Goal: Task Accomplishment & Management: Use online tool/utility

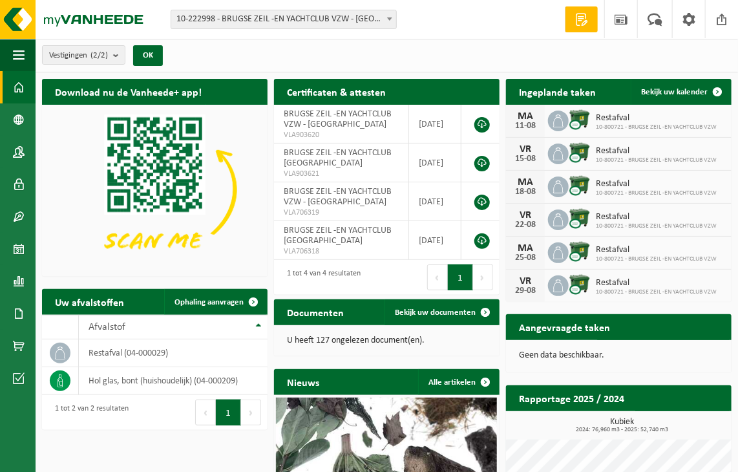
click at [404, 250] on td "BRUGSE ZEIL -EN YACHTCLUB VZW - ZEEBRUGGE VLA706318" at bounding box center [341, 240] width 135 height 39
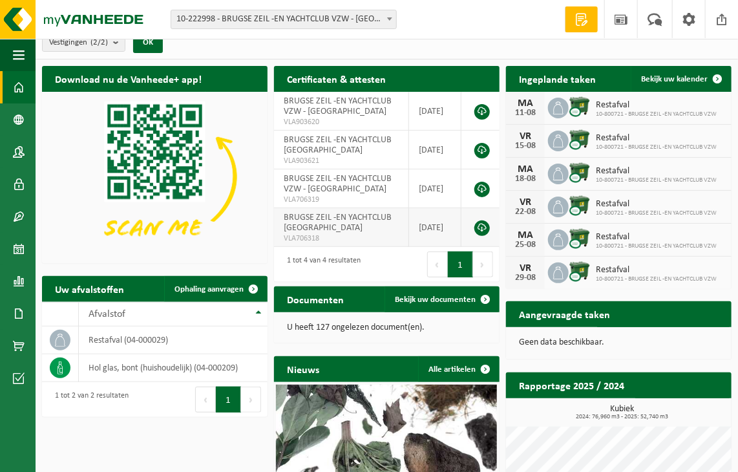
scroll to position [17, 0]
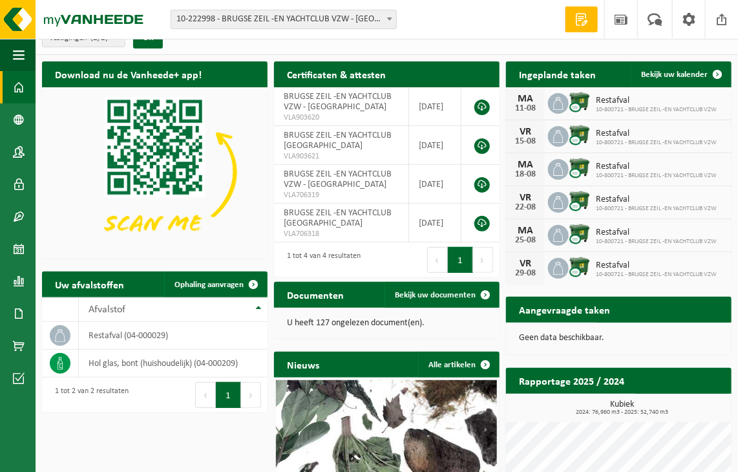
click at [363, 16] on span "10-222998 - BRUGSE ZEIL -EN YACHTCLUB VZW - [GEOGRAPHIC_DATA]" at bounding box center [283, 19] width 225 height 18
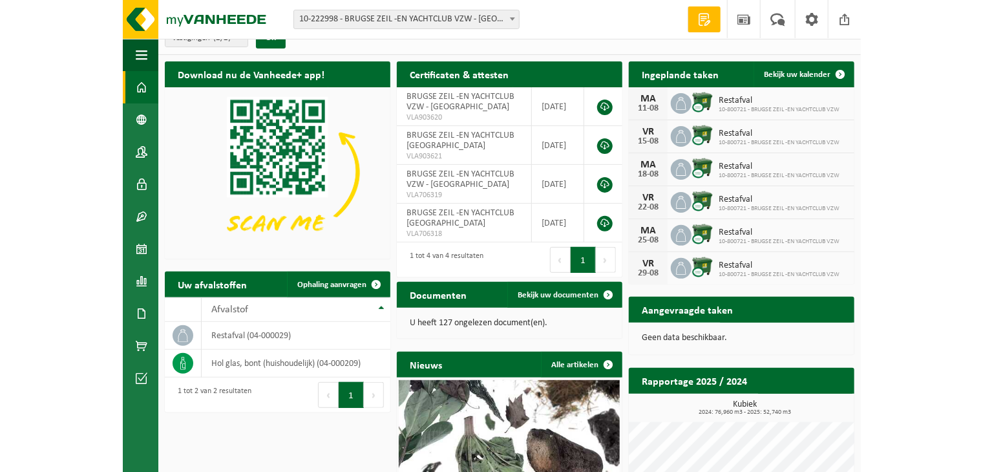
scroll to position [0, 0]
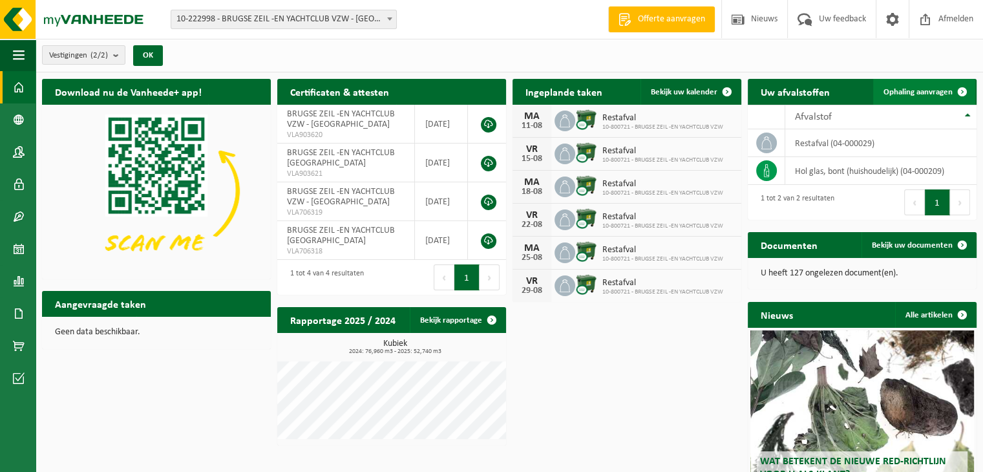
click at [738, 94] on span "Ophaling aanvragen" at bounding box center [918, 92] width 69 height 8
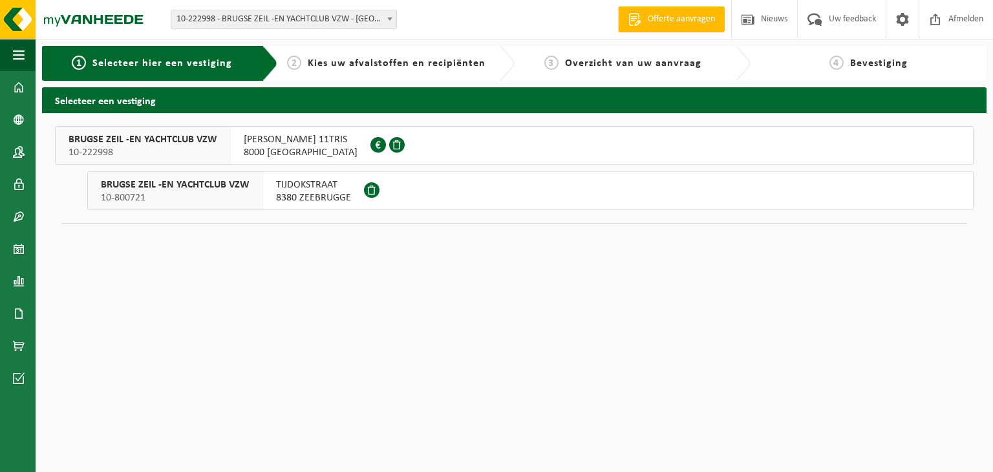
click at [405, 143] on span at bounding box center [397, 145] width 16 height 16
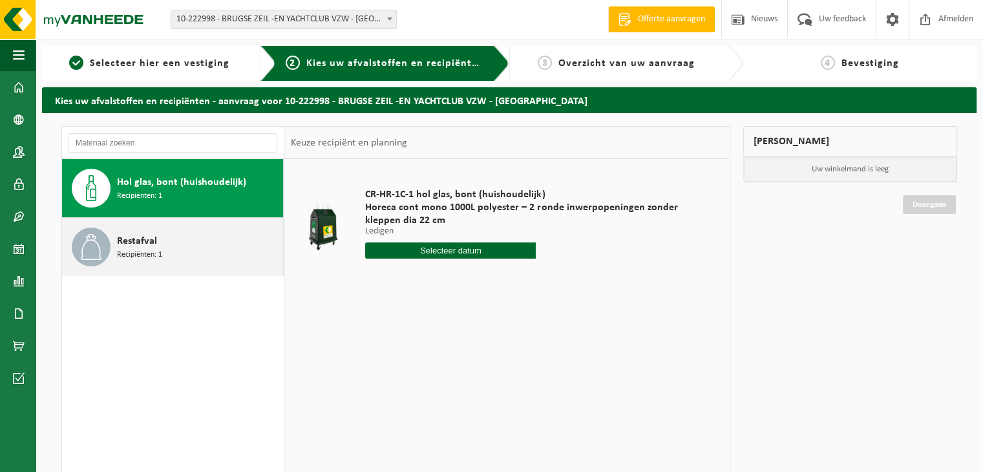
click at [179, 254] on div "Restafval Recipiënten: 1" at bounding box center [198, 247] width 163 height 39
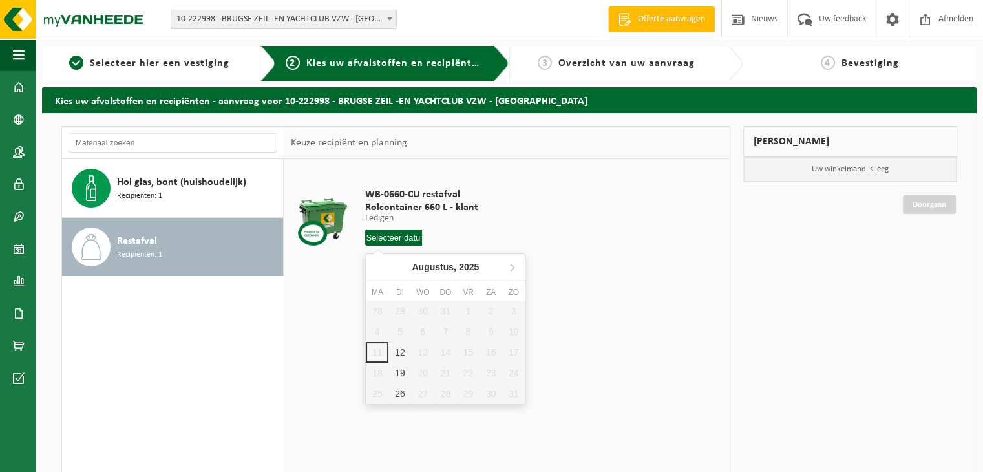
click at [403, 239] on input "text" at bounding box center [393, 237] width 57 height 16
click at [401, 351] on div "12" at bounding box center [399, 352] width 23 height 21
type input "Van 2025-08-12"
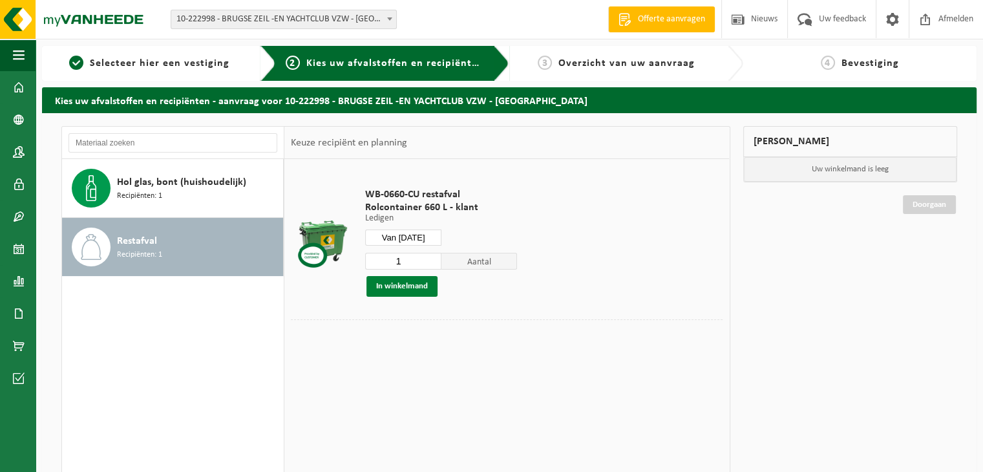
click at [411, 288] on button "In winkelmand" at bounding box center [401, 286] width 71 height 21
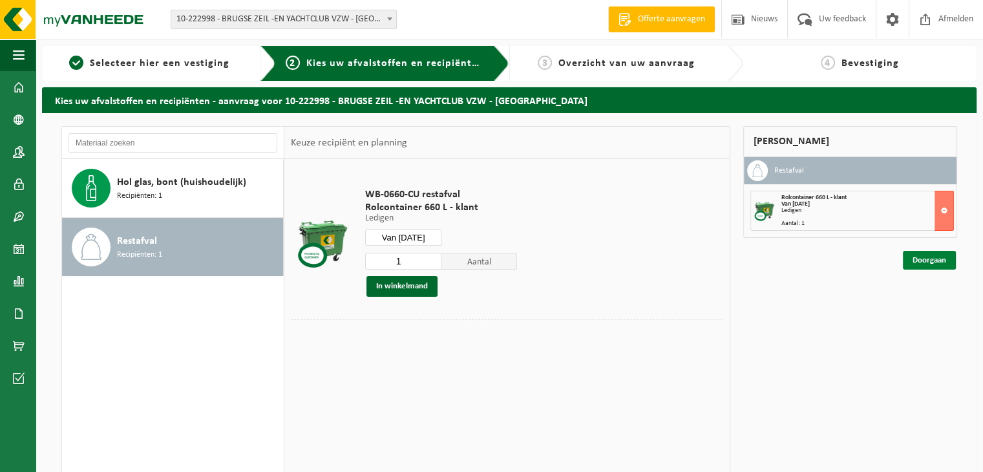
click at [926, 259] on link "Doorgaan" at bounding box center [929, 260] width 53 height 19
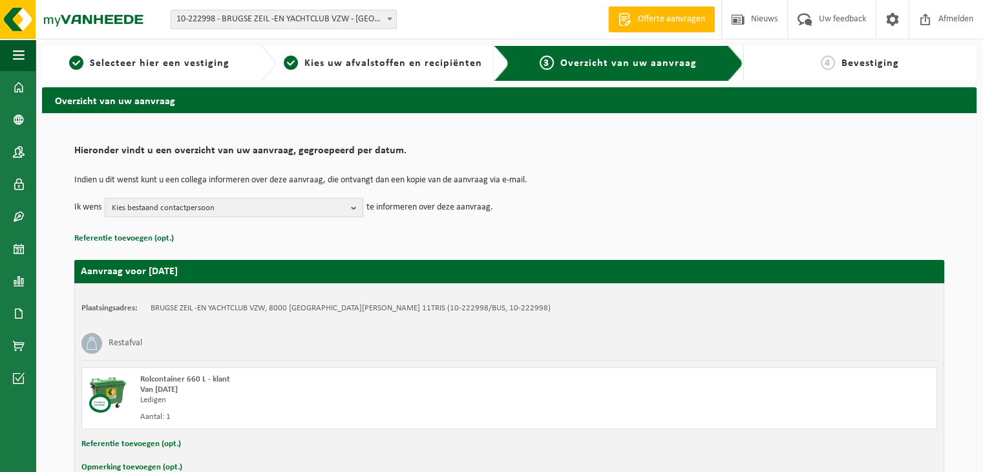
click at [344, 211] on span "Kies bestaand contactpersoon" at bounding box center [229, 207] width 234 height 19
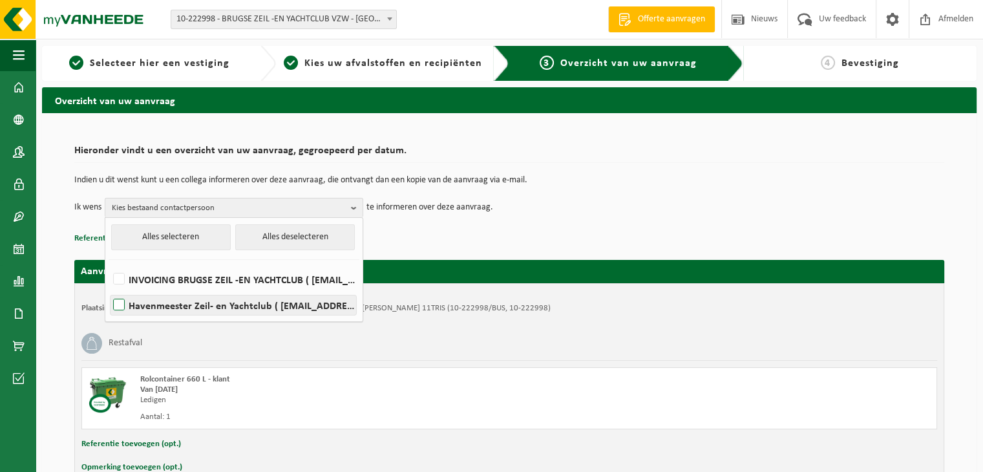
click at [122, 303] on label "Havenmeester Zeil- en Yachtclub ( havenmeester@bzyc.be )" at bounding box center [234, 304] width 246 height 19
click at [109, 289] on input "Havenmeester Zeil- en Yachtclub ( havenmeester@bzyc.be )" at bounding box center [108, 288] width 1 height 1
checkbox input "true"
click at [507, 227] on div "Hieronder vindt u een overzicht van uw aanvraag, gegroepeerd per datum. Indien …" at bounding box center [509, 193] width 870 height 108
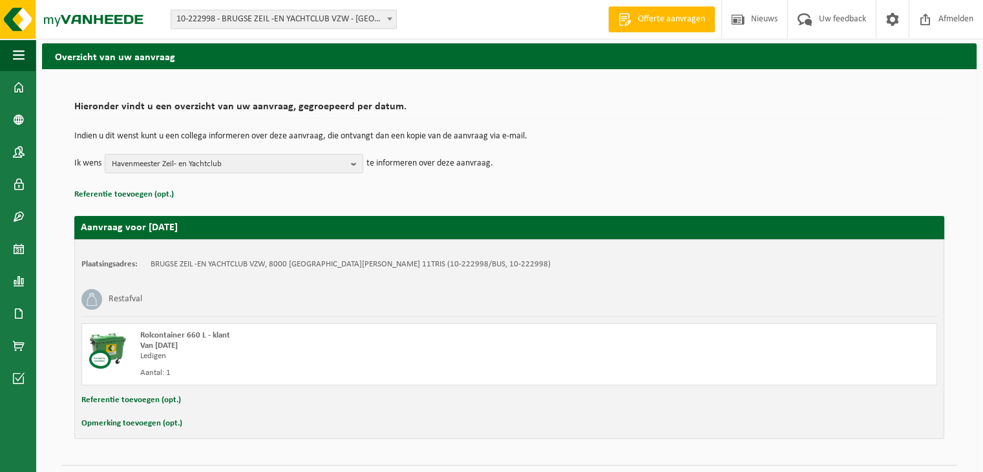
scroll to position [75, 0]
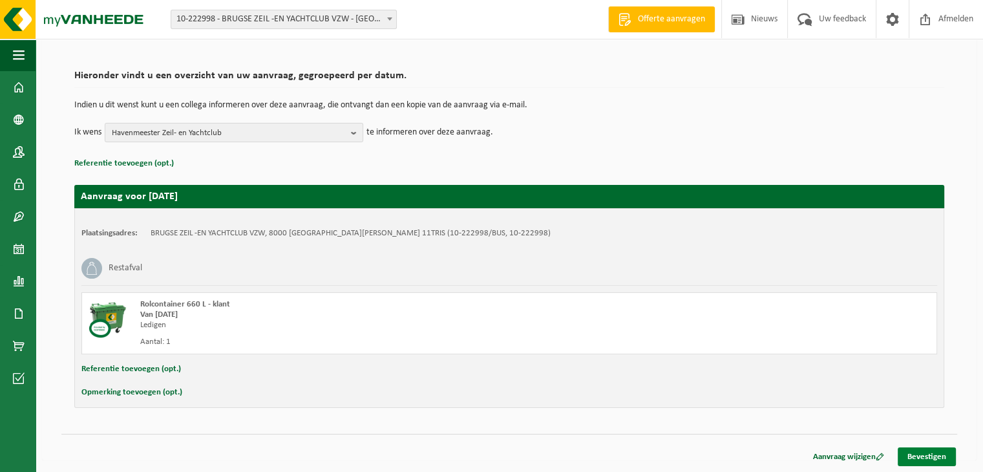
click at [933, 456] on link "Bevestigen" at bounding box center [927, 456] width 58 height 19
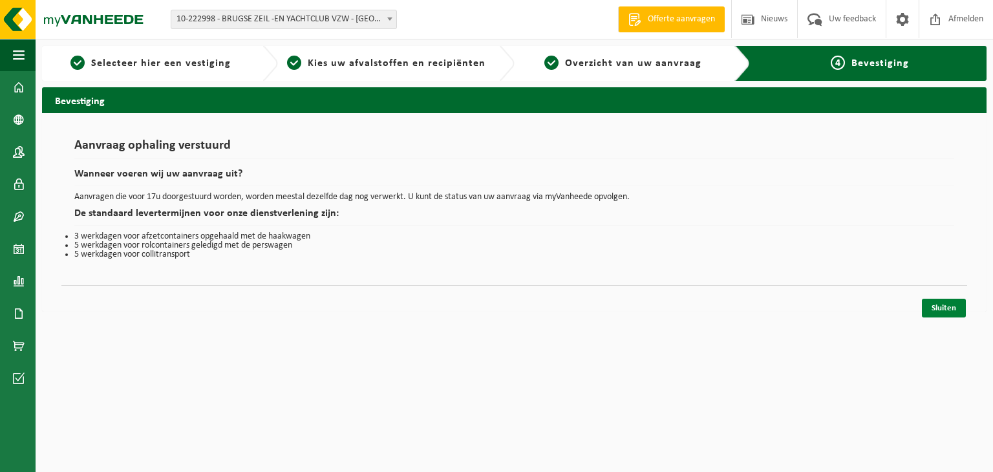
click at [941, 304] on link "Sluiten" at bounding box center [944, 308] width 44 height 19
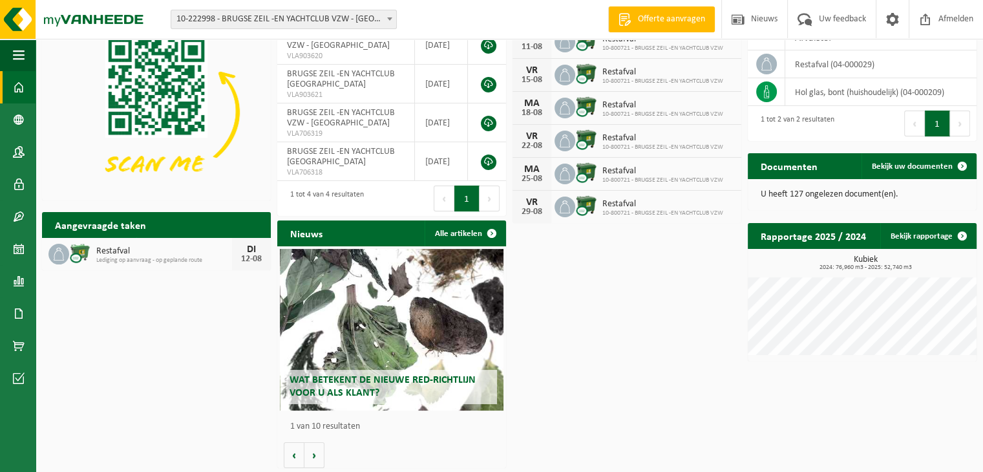
scroll to position [80, 0]
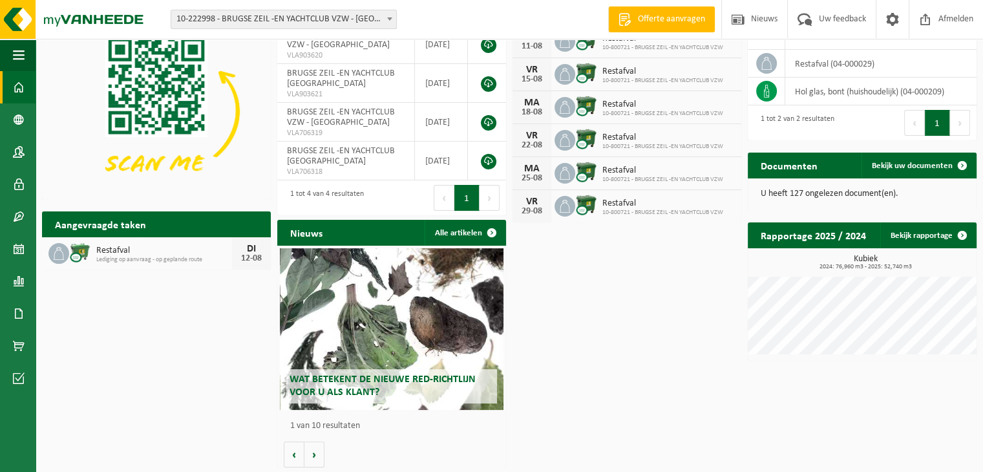
click at [640, 417] on div "Download nu de Vanheede+ app! Verberg Certificaten & attesten Bekijk uw certifi…" at bounding box center [509, 233] width 941 height 481
